Goal: Understand process/instructions: Learn how to perform a task or action

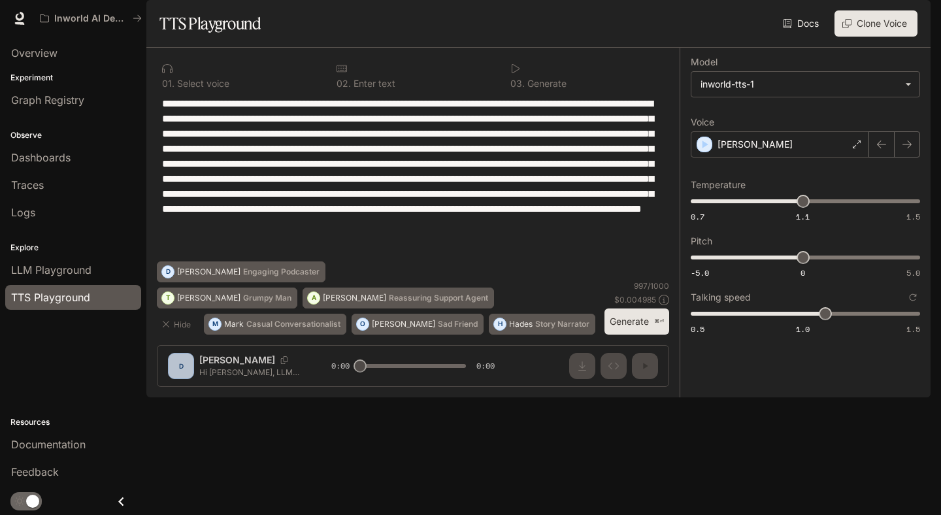
click at [640, 335] on button "Generate ⌘⏎" at bounding box center [636, 321] width 65 height 27
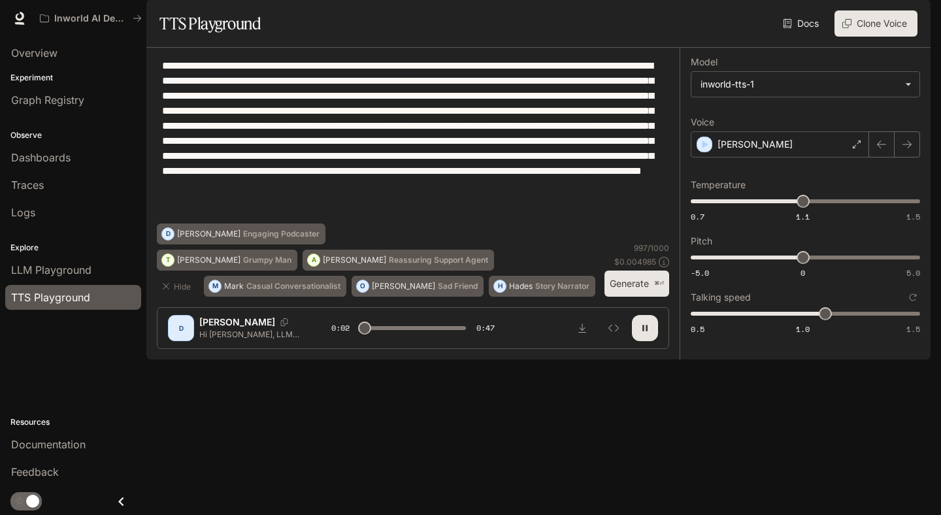
click at [634, 341] on button "button" at bounding box center [645, 328] width 26 height 26
type input "***"
